Goal: Information Seeking & Learning: Learn about a topic

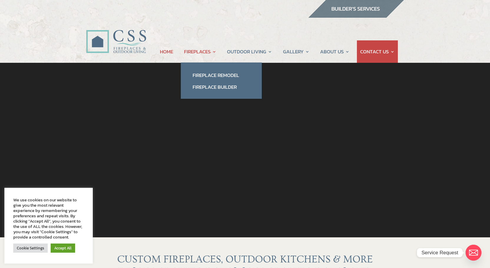
click at [197, 53] on link "FIREPLACES" at bounding box center [200, 51] width 32 height 22
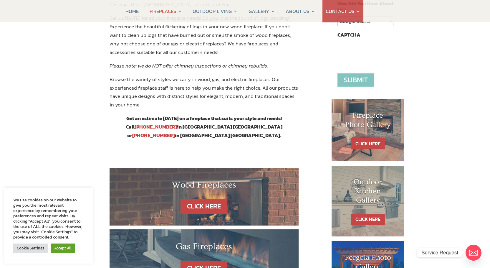
scroll to position [241, 0]
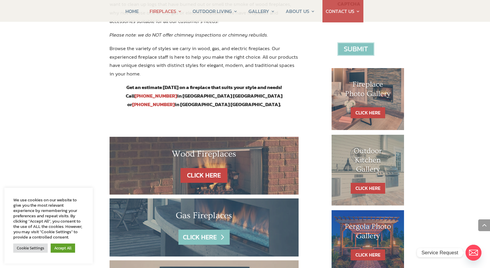
click at [195, 229] on link "CLICK HERE" at bounding box center [203, 236] width 51 height 15
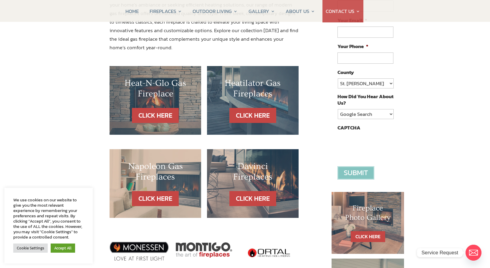
scroll to position [116, 0]
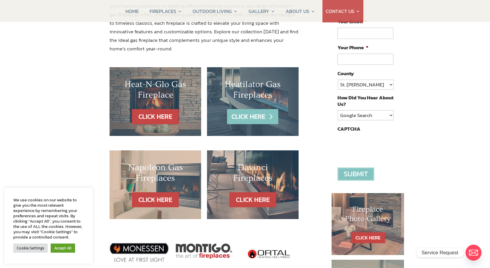
click at [260, 116] on link "CLICK HERE" at bounding box center [252, 116] width 51 height 15
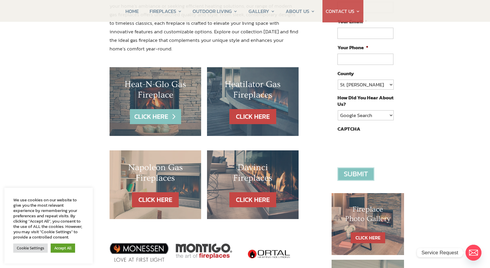
click at [164, 111] on link "CLICK HERE" at bounding box center [155, 116] width 51 height 15
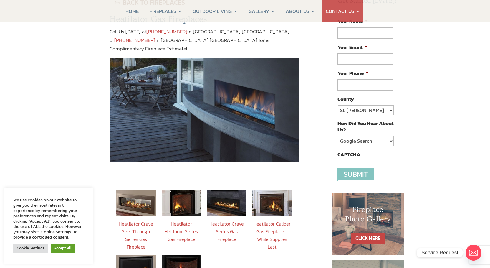
scroll to position [89, 0]
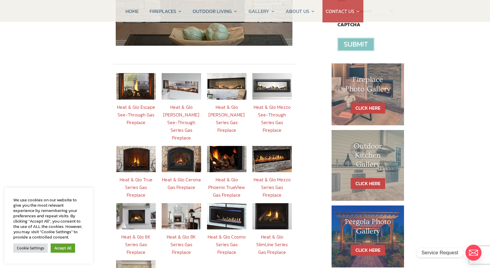
scroll to position [224, 0]
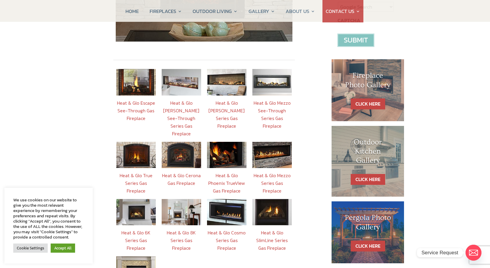
click at [140, 172] on link "Heat & Glo True Series Gas Fireplace" at bounding box center [136, 183] width 33 height 22
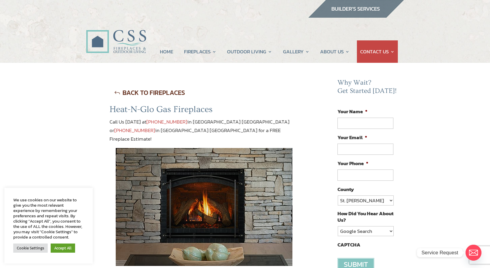
scroll to position [224, 0]
